Goal: Task Accomplishment & Management: Manage account settings

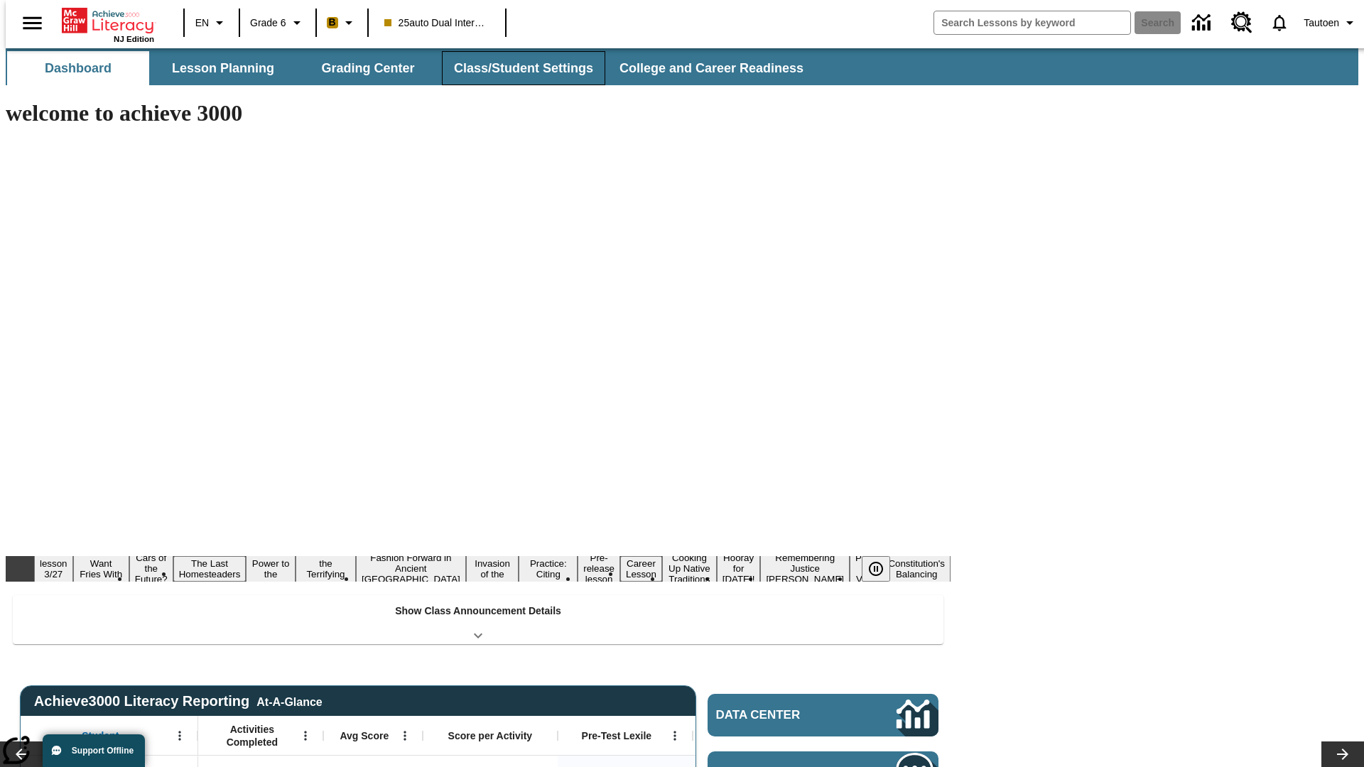
click at [516, 68] on button "Class/Student Settings" at bounding box center [523, 68] width 163 height 34
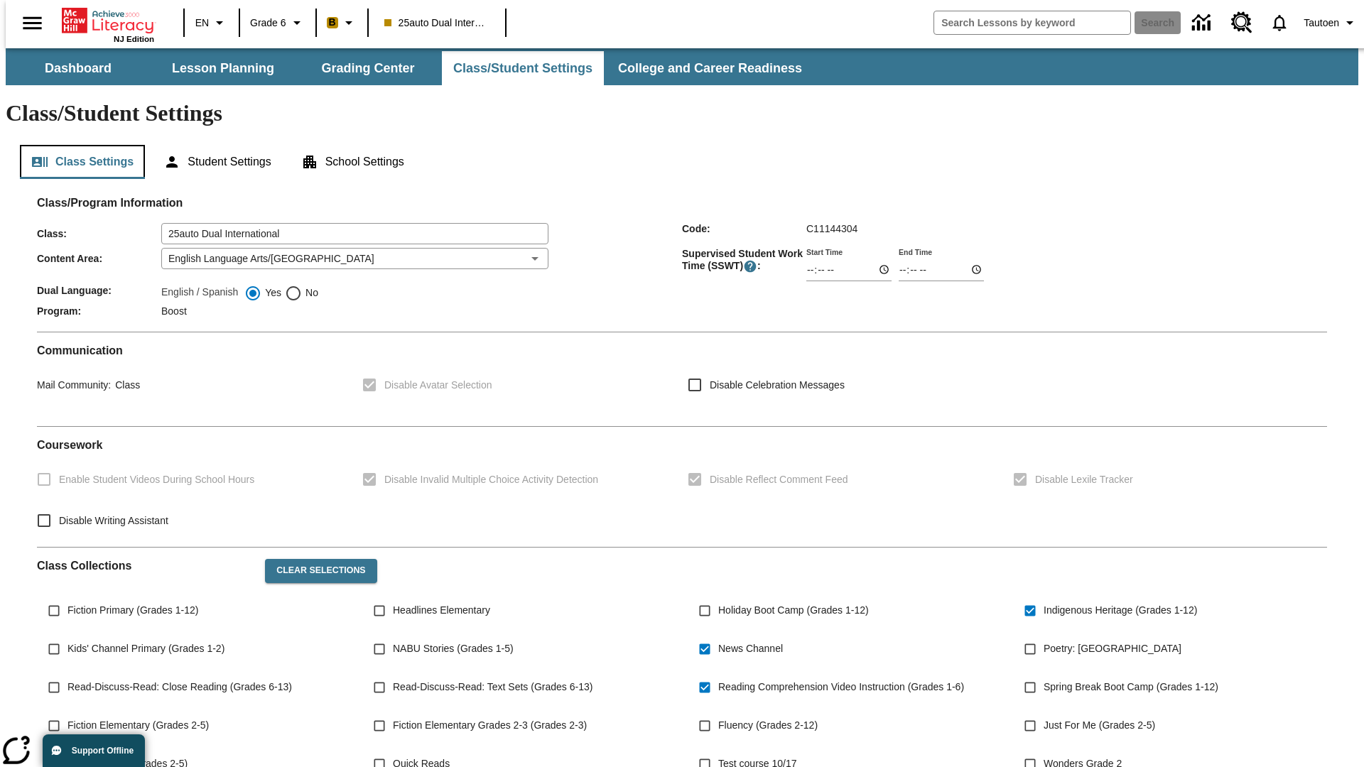
click at [77, 145] on button "Class Settings" at bounding box center [82, 162] width 125 height 34
click at [302, 285] on span "No" at bounding box center [310, 292] width 16 height 15
click at [302, 285] on input "No" at bounding box center [293, 293] width 17 height 17
radio input "true"
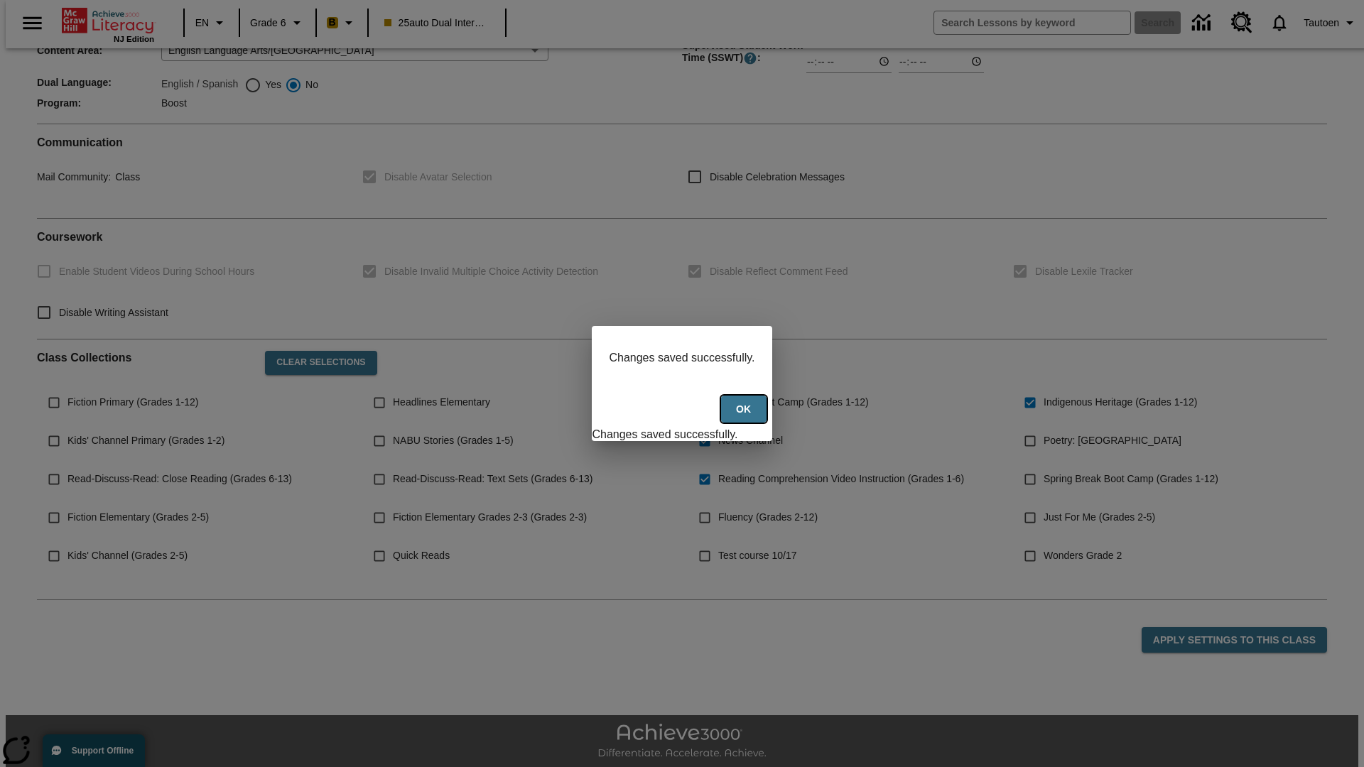
click at [745, 417] on button "Ok" at bounding box center [743, 410] width 45 height 28
